Goal: Information Seeking & Learning: Learn about a topic

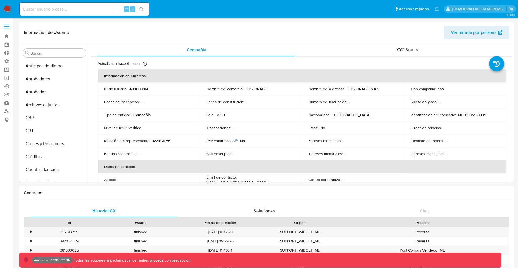
select select "10"
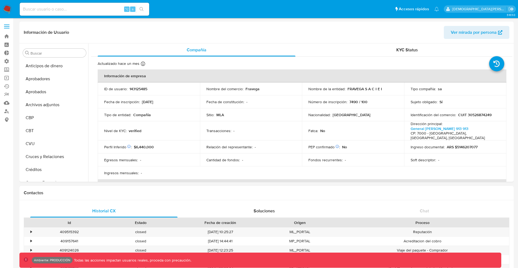
select select "10"
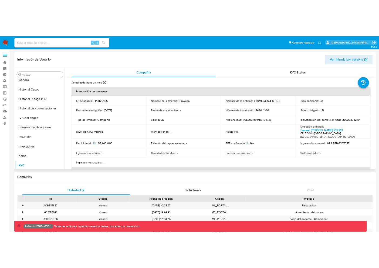
scroll to position [195, 0]
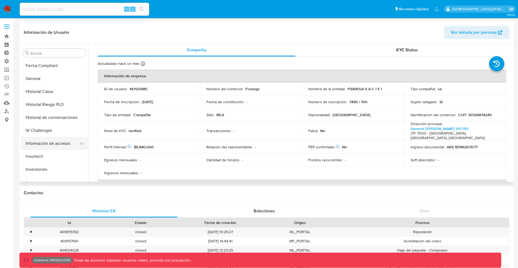
click at [64, 141] on button "Información de accesos" at bounding box center [52, 143] width 63 height 13
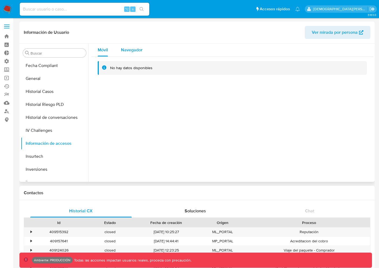
click at [126, 50] on span "Navegador" at bounding box center [132, 50] width 22 height 6
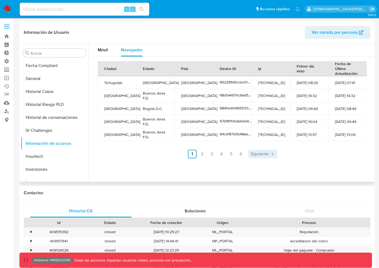
click at [257, 153] on span "Siguiente" at bounding box center [259, 154] width 18 height 4
click at [257, 153] on link "6" at bounding box center [255, 153] width 9 height 9
click at [263, 153] on link "5" at bounding box center [261, 153] width 9 height 9
click at [263, 153] on link "Siguiente" at bounding box center [277, 153] width 29 height 9
click at [108, 52] on button "Móvil" at bounding box center [102, 49] width 23 height 13
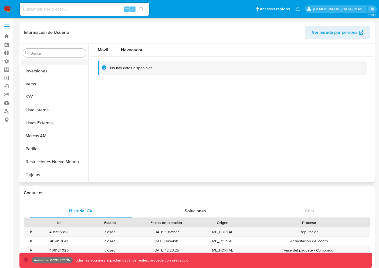
scroll to position [278, 0]
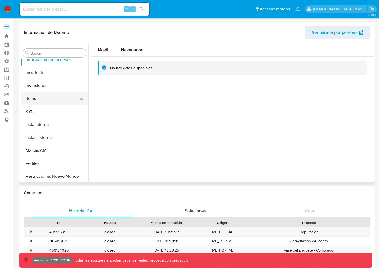
click at [54, 97] on button "Items" at bounding box center [52, 98] width 63 height 13
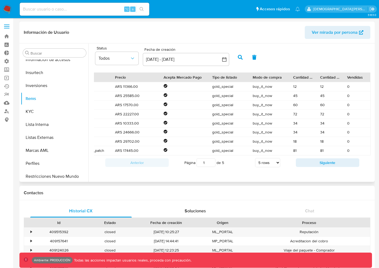
scroll to position [0, 0]
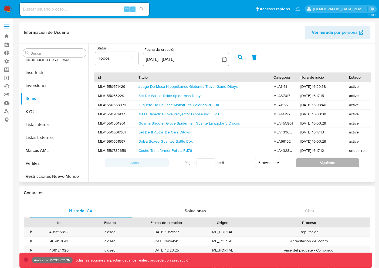
click at [315, 167] on button "Siguiente" at bounding box center [327, 162] width 63 height 9
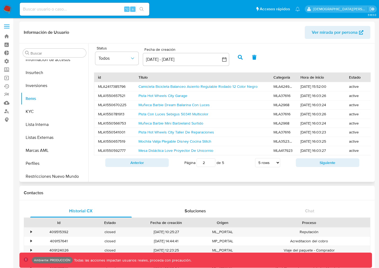
click at [268, 166] on select "5 rows 10 rows 20 rows 25 rows 50 rows 100 rows" at bounding box center [267, 162] width 25 height 9
click at [255, 162] on select "5 rows 10 rows 20 rows 25 rows 50 rows 100 rows" at bounding box center [267, 162] width 25 height 9
click at [270, 167] on select "5 rows 10 rows 20 rows 25 rows 50 rows 100 rows" at bounding box center [267, 162] width 25 height 9
click at [255, 162] on select "5 rows 10 rows 20 rows 25 rows 50 rows 100 rows" at bounding box center [267, 162] width 25 height 9
select select "5"
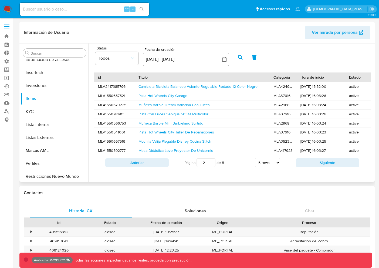
click at [269, 167] on select "5 rows 10 rows 20 rows 25 rows 50 rows 100 rows" at bounding box center [267, 162] width 25 height 9
click at [206, 167] on input "2" at bounding box center [205, 162] width 19 height 9
click at [243, 168] on div "Página 2 de 5 5 rows 10 rows 20 rows 25 rows 50 rows 100 rows" at bounding box center [232, 162] width 127 height 11
click at [303, 167] on button "Siguiente" at bounding box center [327, 162] width 63 height 9
